Goal: Find specific page/section

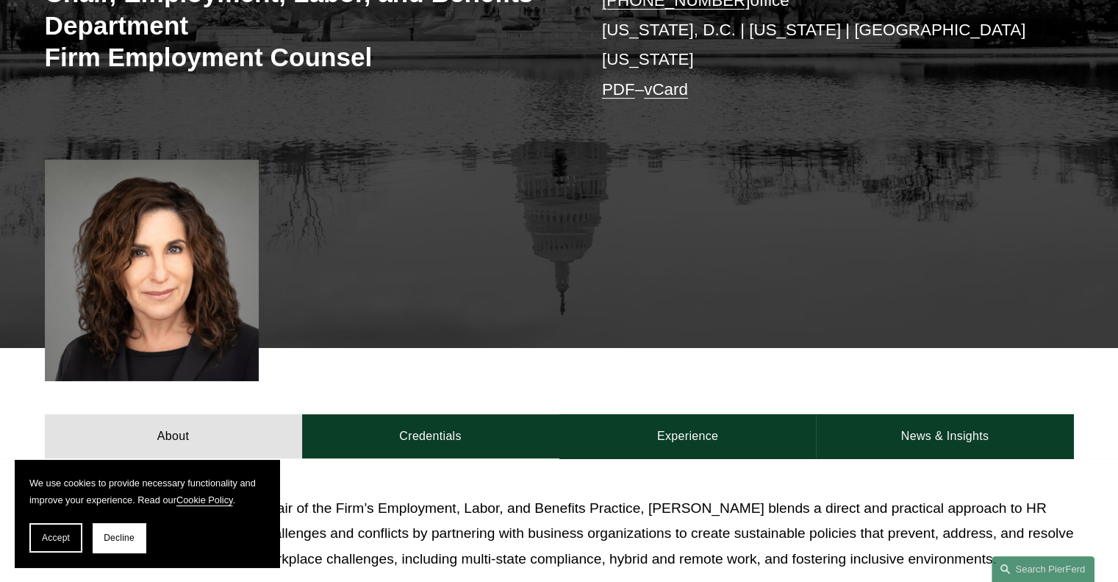
scroll to position [221, 0]
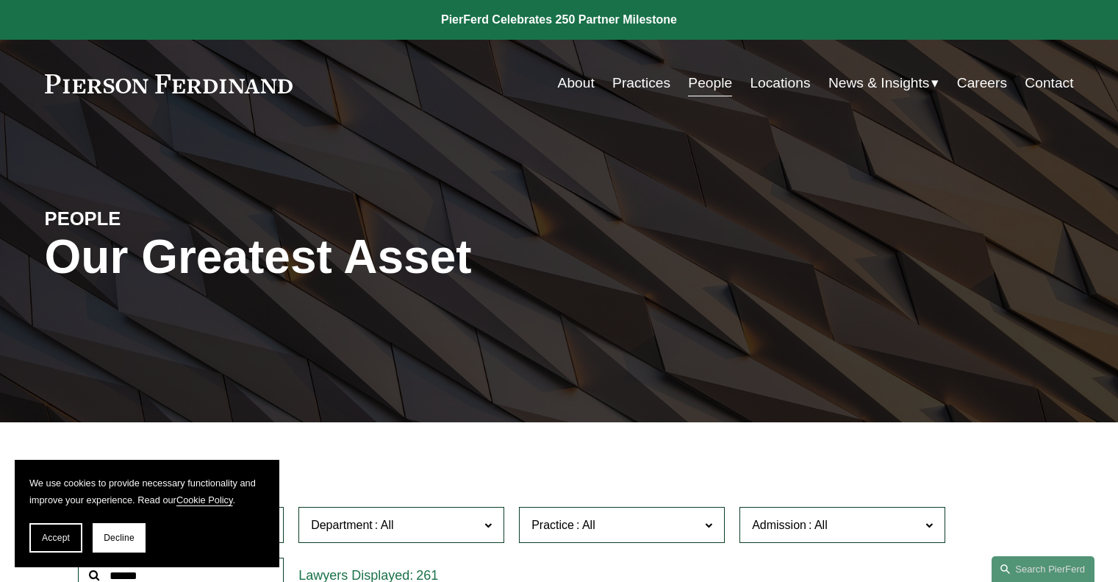
scroll to position [441, 0]
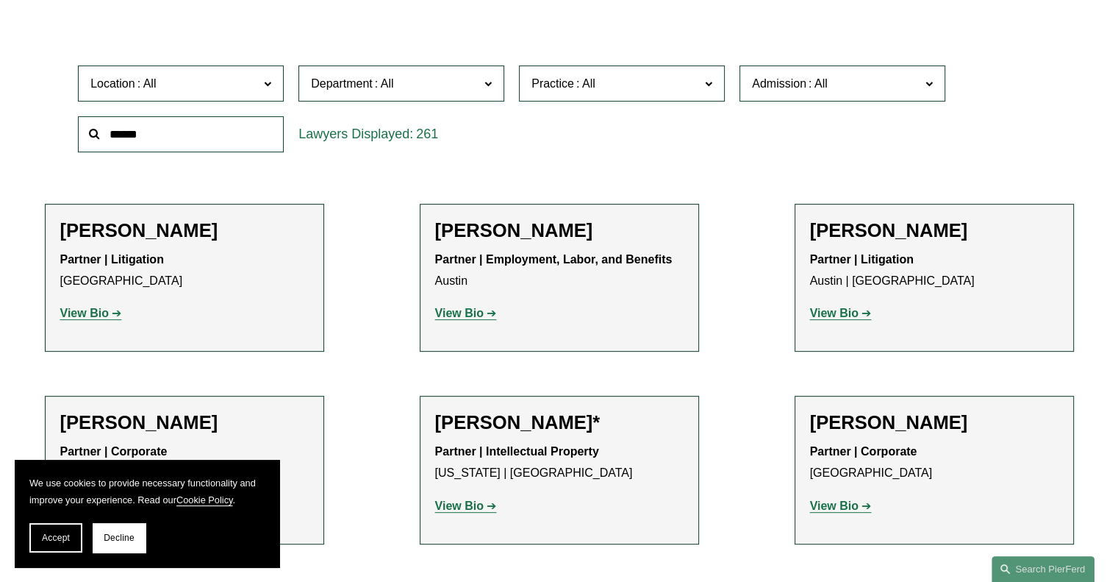
click at [143, 137] on input "text" at bounding box center [181, 134] width 206 height 36
type input "******"
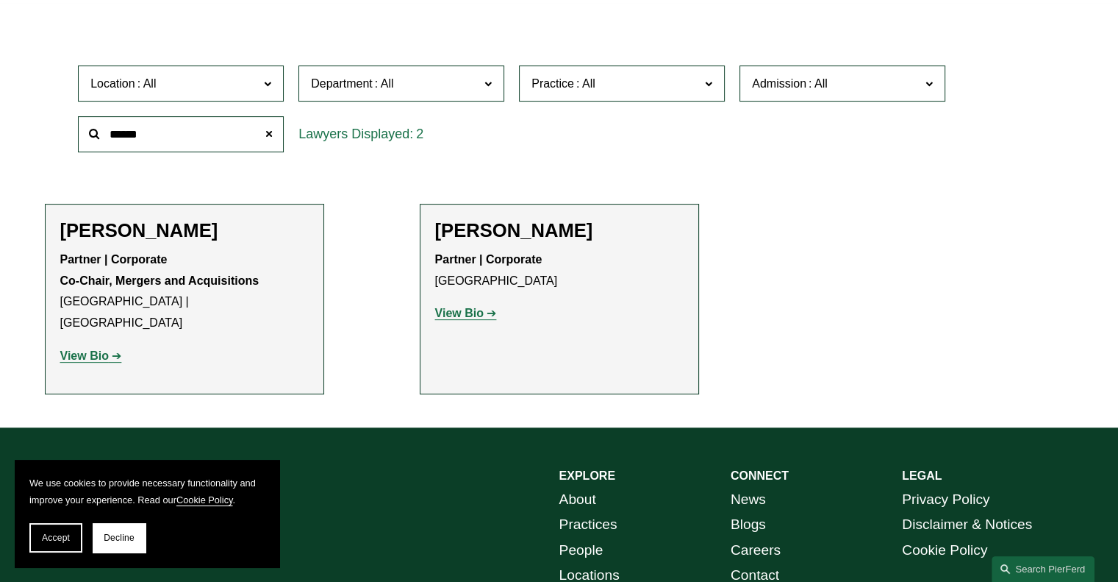
click at [461, 312] on strong "View Bio" at bounding box center [459, 313] width 49 height 12
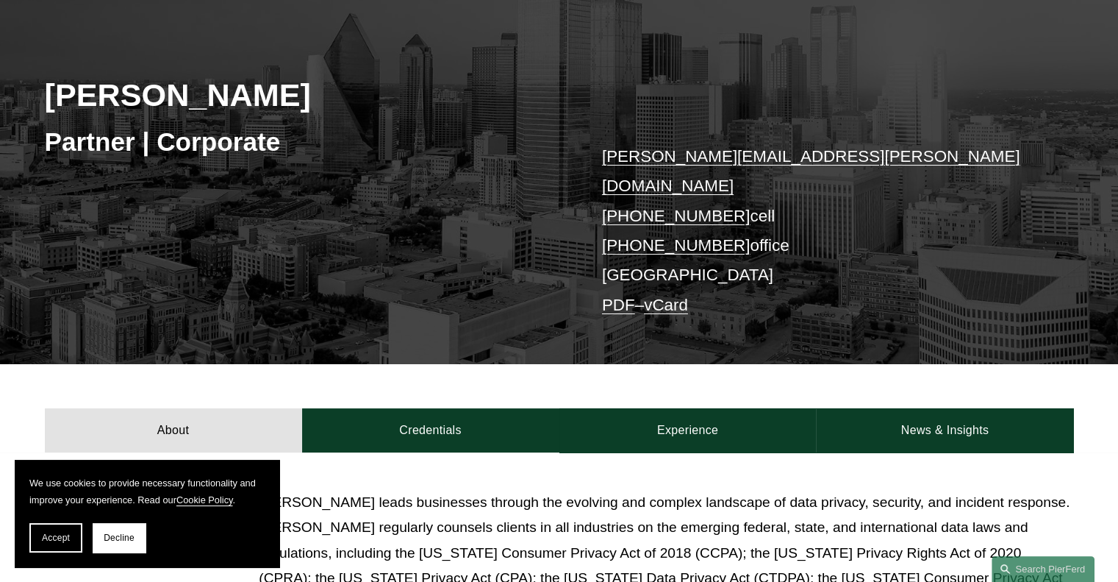
scroll to position [294, 0]
